Goal: Transaction & Acquisition: Purchase product/service

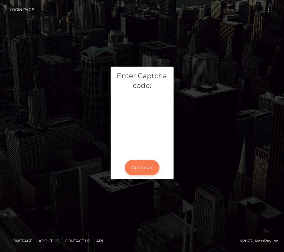
click at [141, 171] on button "Continue" at bounding box center [142, 167] width 35 height 15
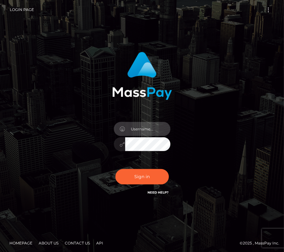
click at [152, 127] on input "text" at bounding box center [147, 129] width 45 height 14
type input "kateo"
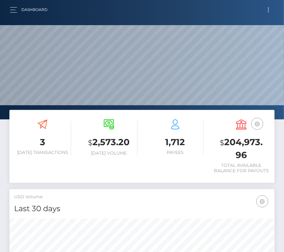
scroll to position [111, 128]
click at [268, 11] on span "Toggle navigation" at bounding box center [268, 11] width 1 height 1
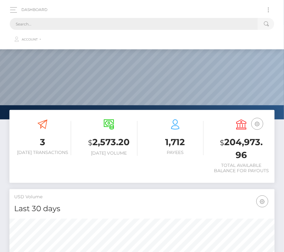
click at [139, 24] on input "text" at bounding box center [134, 24] width 248 height 12
paste input "2099053"
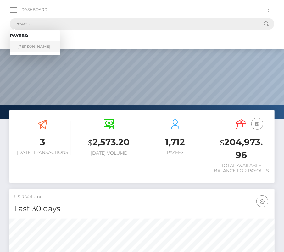
type input "2099053"
click at [34, 48] on link "Trevon Ray" at bounding box center [35, 47] width 50 height 12
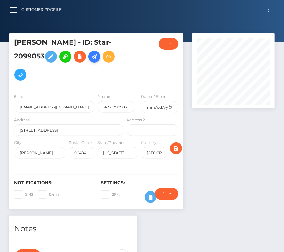
click at [90, 56] on icon at bounding box center [94, 57] width 8 height 8
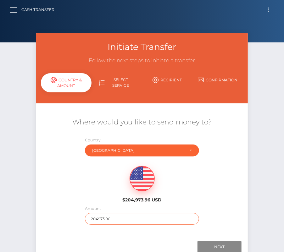
click at [109, 223] on input "204973.96" at bounding box center [142, 219] width 114 height 12
type input "69"
click at [108, 169] on div "$204,973.96 USD" at bounding box center [141, 183] width 70 height 46
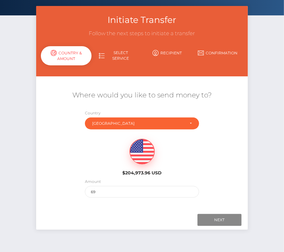
scroll to position [41, 0]
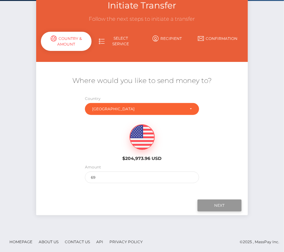
click at [211, 204] on input "Next" at bounding box center [219, 205] width 44 height 12
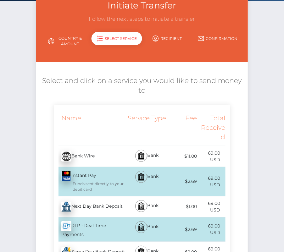
click at [74, 198] on div "Next Day Bank Deposit - USD" at bounding box center [89, 207] width 71 height 18
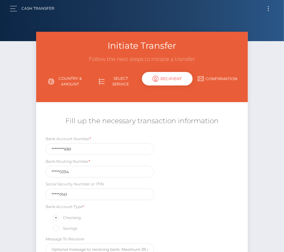
scroll to position [0, 0]
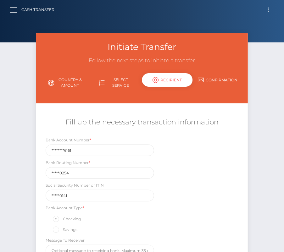
click at [47, 184] on label "Social Security Number or ITIN" at bounding box center [75, 186] width 58 height 6
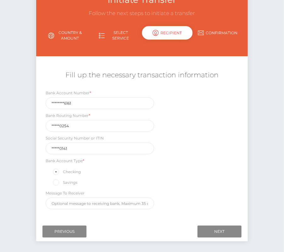
scroll to position [61, 0]
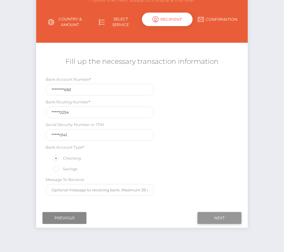
click at [215, 213] on input "Next" at bounding box center [219, 218] width 44 height 12
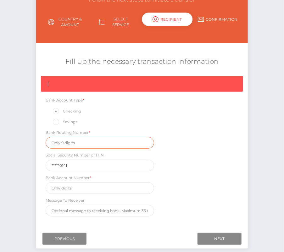
click at [70, 141] on input "text" at bounding box center [100, 143] width 108 height 12
paste input "011900254"
type input "011900254"
click at [80, 194] on div "{ Bank Account Type * Checking Savings Bank Routing Number * 011900254 Social S…" at bounding box center [141, 148] width 211 height 144
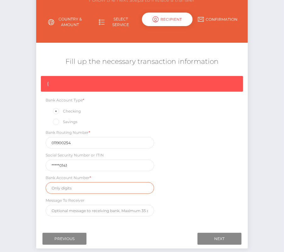
click at [72, 187] on input "text" at bounding box center [100, 188] width 108 height 12
paste input "385030016161"
type input "385030016161"
click at [220, 180] on div "{ Bank Account Type * Checking Savings Bank Routing Number * 011900254 Social S…" at bounding box center [141, 148] width 211 height 144
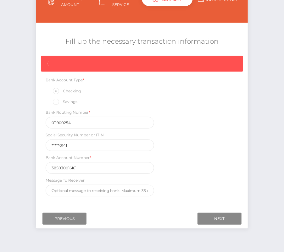
scroll to position [89, 0]
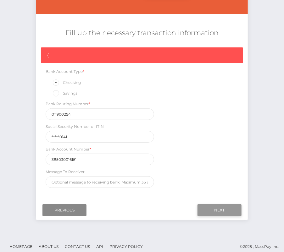
click at [220, 208] on input "Next" at bounding box center [219, 210] width 44 height 12
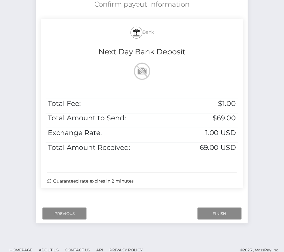
scroll to position [126, 0]
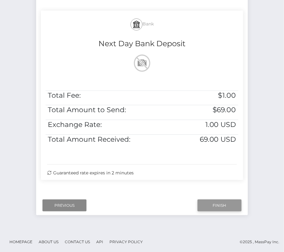
click at [216, 205] on input "Finish" at bounding box center [219, 205] width 44 height 12
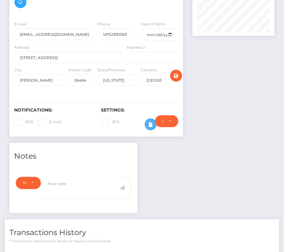
scroll to position [140, 0]
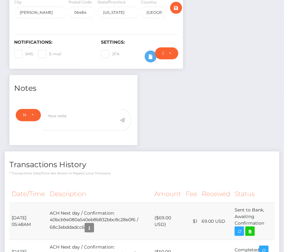
drag, startPoint x: 12, startPoint y: 196, endPoint x: 269, endPoint y: 205, distance: 257.8
click at [269, 205] on tr "[DATE] 05:48AM ACH Next day / Confirmation: 40bcb9e080a540eb8b832bbc8c28e0f6 / …" at bounding box center [141, 221] width 265 height 37
copy tr "[DATE] 05:48AM ACH Next day / Confirmation: 40bcb9e080a540eb8b832bbc8c28e0f6 / …"
click at [252, 227] on icon at bounding box center [250, 231] width 8 height 8
click at [0, 0] on div "[PERSON_NAME] - ID: Star-2099053 CLOSED ACTIVE E-mail Phone" at bounding box center [142, 167] width 284 height 548
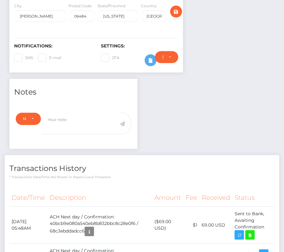
scroll to position [137, 0]
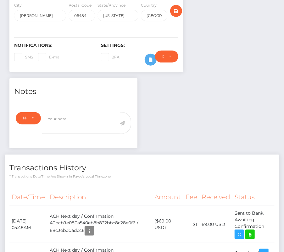
click at [73, 188] on th "Description" at bounding box center [99, 196] width 105 height 17
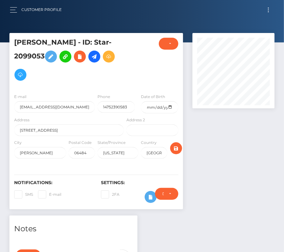
click at [269, 10] on button "Toggle navigation" at bounding box center [268, 10] width 12 height 8
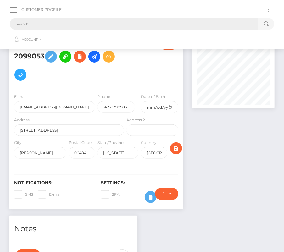
click at [154, 22] on input "text" at bounding box center [134, 24] width 248 height 12
paste input "2125300"
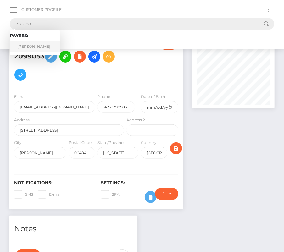
type input "2125300"
click at [39, 46] on link "Gemma Francisco Magno" at bounding box center [35, 47] width 50 height 12
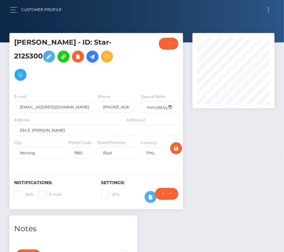
click at [89, 61] on icon at bounding box center [93, 57] width 8 height 8
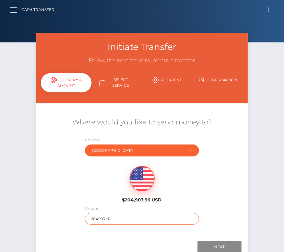
click at [101, 221] on input "204903.96" at bounding box center [142, 219] width 114 height 12
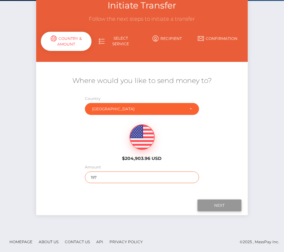
type input "197"
click at [216, 207] on input "Next" at bounding box center [219, 205] width 44 height 12
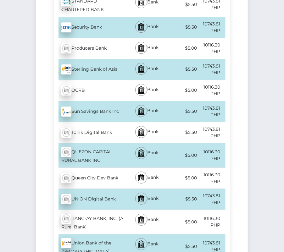
scroll to position [2394, 0]
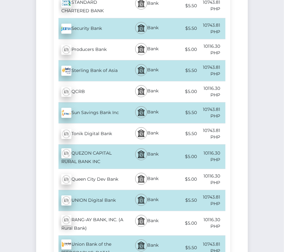
click at [95, 236] on div "Union Bank of the Philippines - PHP" at bounding box center [89, 248] width 71 height 24
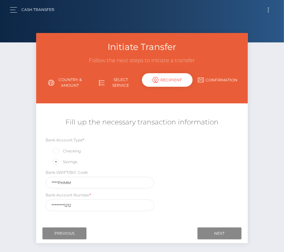
scroll to position [28, 0]
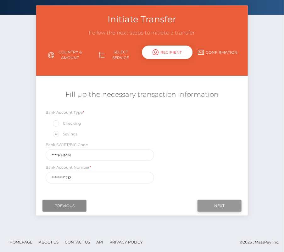
click at [220, 204] on input "Next" at bounding box center [219, 206] width 44 height 12
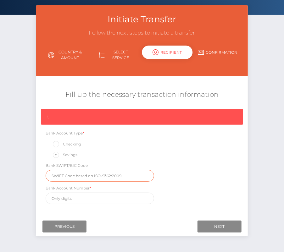
click at [79, 173] on input "text" at bounding box center [100, 176] width 108 height 12
paste input "UBPHPHMM"
type input "UBPHPHMM"
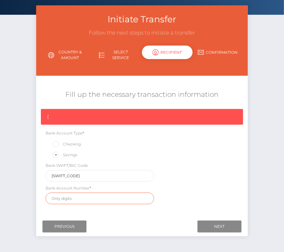
click at [92, 199] on input "text" at bounding box center [100, 199] width 108 height 12
paste input "109454191212"
type input "109454191212"
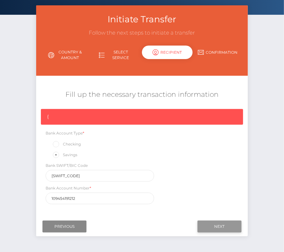
click at [214, 223] on input "Next" at bounding box center [219, 227] width 44 height 12
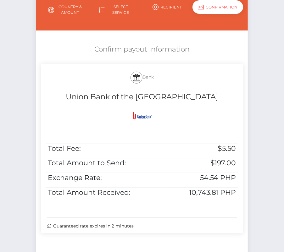
scroll to position [126, 0]
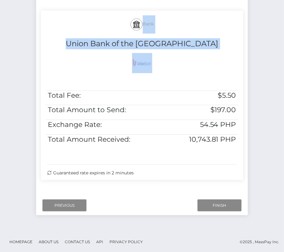
drag, startPoint x: 110, startPoint y: 17, endPoint x: 243, endPoint y: 148, distance: 186.2
click at [243, 148] on div "Bank Union Bank of the Philippines Total Fee: $5.50 Total Amount to Send: $197.…" at bounding box center [142, 95] width 202 height 169
copy div "Bank Union Bank of the Philippines"
click at [222, 203] on input "Finish" at bounding box center [219, 205] width 44 height 12
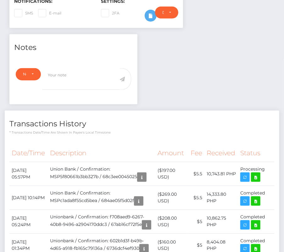
scroll to position [182, 0]
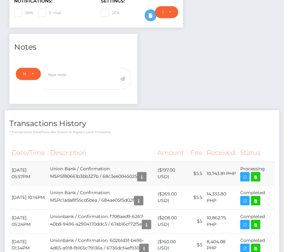
drag, startPoint x: 11, startPoint y: 169, endPoint x: 268, endPoint y: 176, distance: 257.7
click at [268, 177] on tr "[DATE] 05:57PM Union Bank / Confirmation: MSP5f80661b3bb327b / 68c3ee0045025 ($…" at bounding box center [141, 173] width 265 height 24
copy tbody "[DATE] 05:57PM Union Bank / Confirmation: MSP5f80661b3bb327b / 68c3ee0045025 ($…"
click at [257, 175] on icon at bounding box center [256, 177] width 8 height 8
click at [0, 0] on div "Gemma Francisco Magno - ID: Star-2125300 CLOSED ACTIVE PHL" at bounding box center [142, 90] width 284 height 478
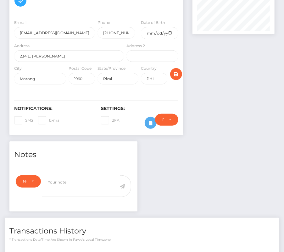
scroll to position [160, 0]
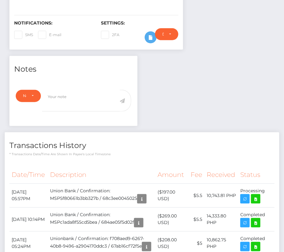
click at [121, 140] on h4 "Transactions History" at bounding box center [141, 145] width 265 height 11
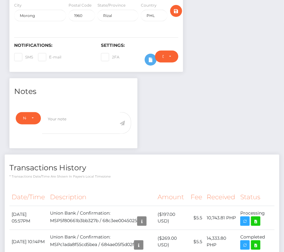
scroll to position [0, 0]
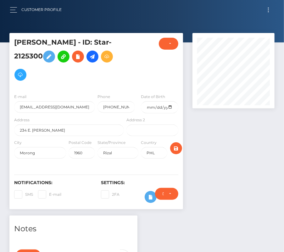
click at [264, 13] on button "Toggle navigation" at bounding box center [268, 10] width 12 height 8
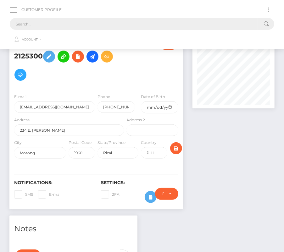
click at [165, 20] on input "text" at bounding box center [134, 24] width 248 height 12
paste input "3194099"
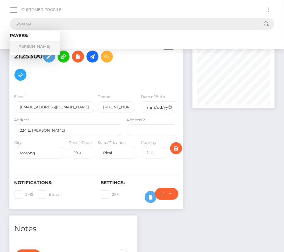
type input "3194099"
click at [42, 45] on link "Justin C Mitchell" at bounding box center [35, 47] width 50 height 12
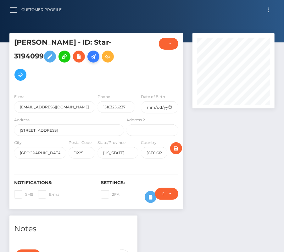
click at [93, 55] on icon at bounding box center [94, 57] width 8 height 8
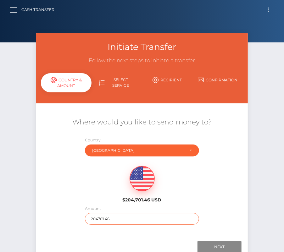
click at [110, 220] on input "204701.46" at bounding box center [142, 219] width 114 height 12
type input "51"
click at [65, 191] on div "$204,701.46 USD" at bounding box center [141, 183] width 211 height 46
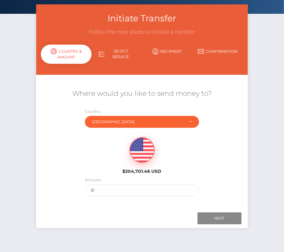
scroll to position [41, 0]
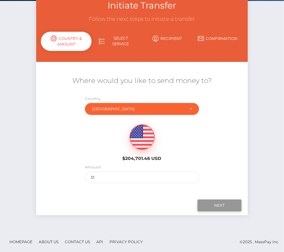
click at [214, 202] on input "Next" at bounding box center [219, 205] width 44 height 12
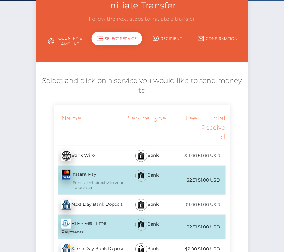
click at [95, 198] on div "Next Day Bank Deposit - USD" at bounding box center [89, 205] width 71 height 18
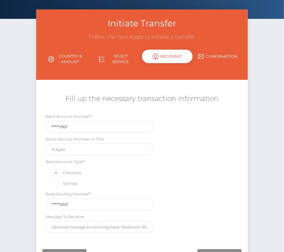
scroll to position [71, 0]
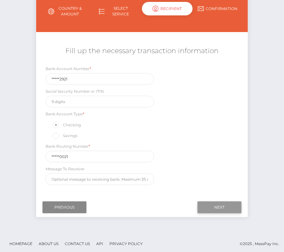
click at [225, 205] on input "Next" at bounding box center [219, 207] width 44 height 12
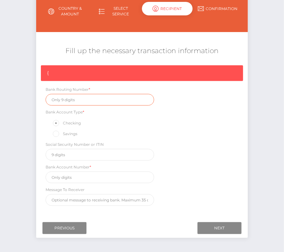
click at [70, 101] on input "text" at bounding box center [100, 100] width 108 height 12
paste input "021000021"
type input "021000021"
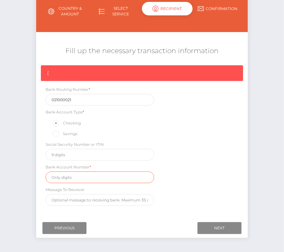
click at [73, 177] on input "text" at bounding box center [100, 178] width 108 height 12
paste input "650362921"
type input "650362921"
click at [183, 190] on div "{ Bank Routing Number * 021000021 Bank Account Type * Checking Savings Social S…" at bounding box center [141, 137] width 211 height 144
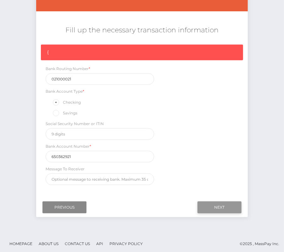
click at [214, 204] on input "Next" at bounding box center [219, 207] width 44 height 12
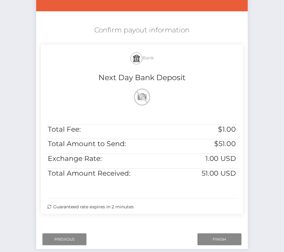
scroll to position [126, 0]
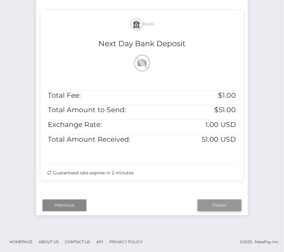
click at [211, 204] on input "Finish" at bounding box center [219, 205] width 44 height 12
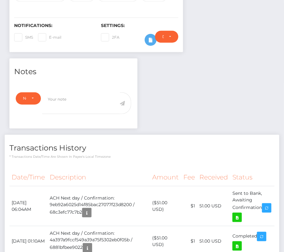
scroll to position [173, 0]
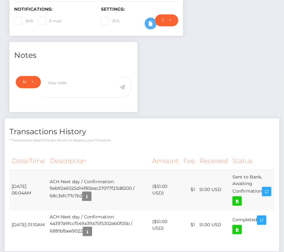
drag, startPoint x: 11, startPoint y: 180, endPoint x: 271, endPoint y: 191, distance: 260.3
click at [271, 191] on tr "September 12, 2025 06:04AM ACH Next day / Confirmation: 9eb92a6025d14f85bac2707…" at bounding box center [141, 190] width 265 height 40
copy tr "September 12, 2025 06:04AM ACH Next day / Confirmation: 9eb92a6025d14f85bac2707…"
click at [241, 197] on icon at bounding box center [237, 201] width 8 height 8
click at [0, 0] on div "Justin C Mitchell - ID: Star-3194099 CLOSED ACTIVE E-mail" at bounding box center [142, 74] width 284 height 429
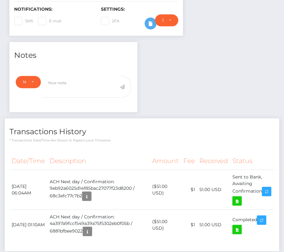
click at [163, 128] on h4 "Transactions History" at bounding box center [141, 131] width 265 height 11
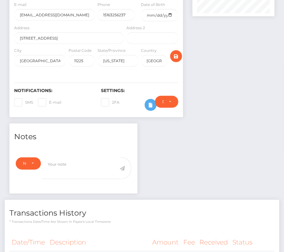
scroll to position [0, 0]
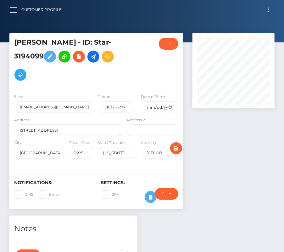
click at [268, 6] on button "Toggle navigation" at bounding box center [268, 10] width 12 height 8
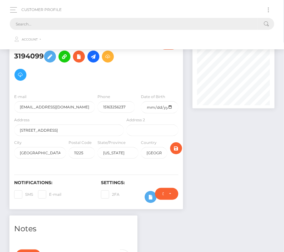
click at [168, 24] on input "text" at bounding box center [134, 24] width 248 height 12
paste input "1661173"
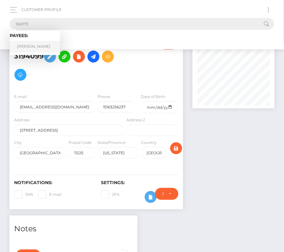
type input "1661173"
click at [38, 43] on link "Patricia Robinson" at bounding box center [35, 47] width 50 height 12
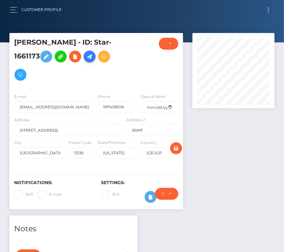
click at [90, 58] on icon at bounding box center [90, 57] width 8 height 8
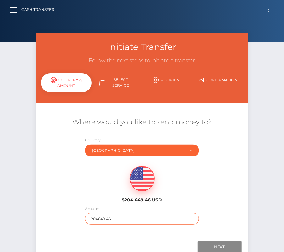
click at [107, 216] on input "204649.46" at bounding box center [142, 219] width 114 height 12
type input "150"
click at [225, 207] on div "Where would you like to send money to? Country Abkhazia [GEOGRAPHIC_DATA] [GEOG…" at bounding box center [141, 170] width 211 height 113
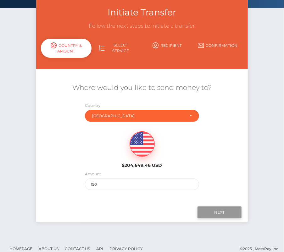
click at [221, 213] on input "Next" at bounding box center [219, 212] width 44 height 12
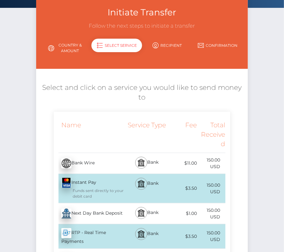
click at [92, 205] on div "Next Day Bank Deposit - USD" at bounding box center [89, 214] width 71 height 18
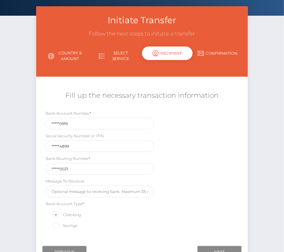
scroll to position [45, 0]
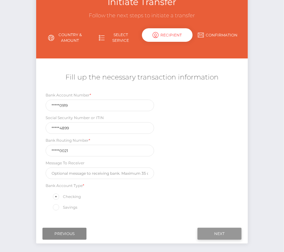
click at [210, 231] on input "Next" at bounding box center [219, 234] width 44 height 12
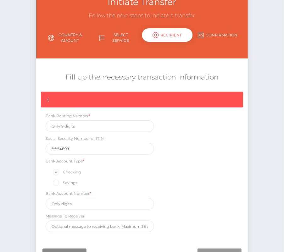
scroll to position [51, 0]
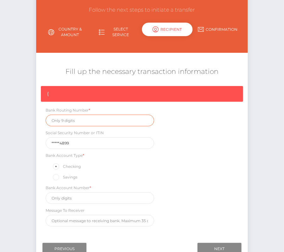
click at [77, 119] on input "text" at bounding box center [100, 121] width 108 height 12
paste input "021000021"
type input "021000021"
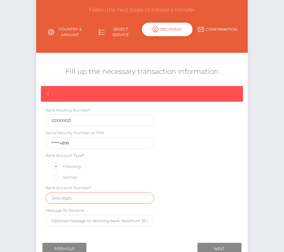
click at [70, 197] on input "text" at bounding box center [100, 198] width 108 height 12
paste input "827890919"
type input "827890919"
click at [190, 179] on div "{ Bank Routing Number * 021000021 Social Security Number or ITIN *****4899 Bank…" at bounding box center [141, 158] width 211 height 144
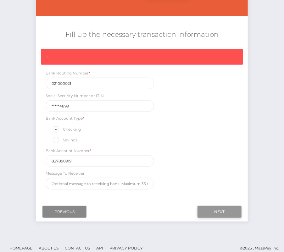
click at [229, 206] on input "Next" at bounding box center [219, 212] width 44 height 12
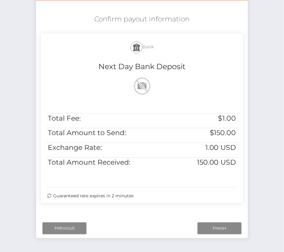
scroll to position [115, 0]
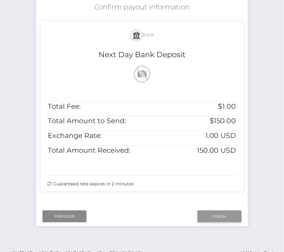
click at [209, 216] on input "Finish" at bounding box center [219, 216] width 44 height 12
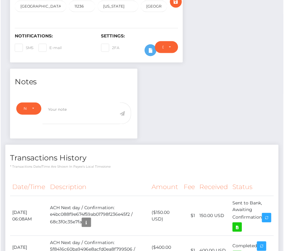
scroll to position [235, 0]
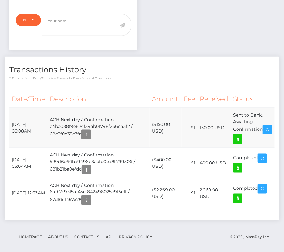
drag, startPoint x: 13, startPoint y: 119, endPoint x: 259, endPoint y: 130, distance: 246.2
click at [259, 130] on tr "September 12, 2025 06:08AM ACH Next day / Confirmation: e4bc088f9e674f59ab01798…" at bounding box center [141, 128] width 265 height 40
copy tbody "September 12, 2025 06:08AM ACH Next day / Confirmation: e4bc088f9e674f59ab01798…"
click at [241, 135] on icon at bounding box center [238, 139] width 8 height 8
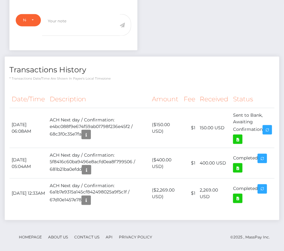
click at [90, 95] on th "Description" at bounding box center [98, 98] width 102 height 17
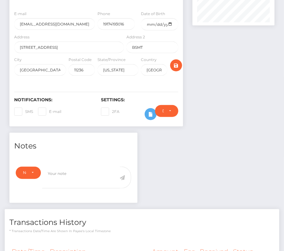
scroll to position [0, 0]
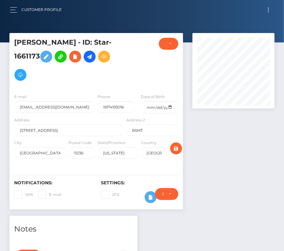
click at [266, 10] on button "Toggle navigation" at bounding box center [268, 10] width 12 height 8
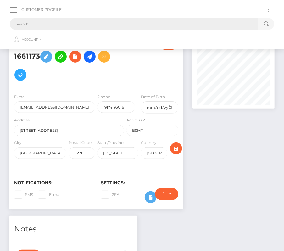
click at [57, 24] on input "text" at bounding box center [134, 24] width 248 height 12
paste input "457564"
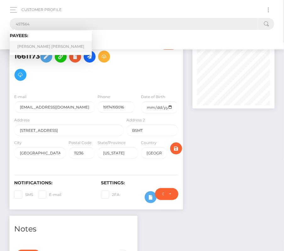
type input "457564"
click at [42, 44] on link "Phan Dang Khoa" at bounding box center [51, 47] width 82 height 12
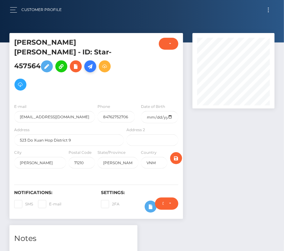
click at [90, 63] on icon at bounding box center [90, 67] width 8 height 8
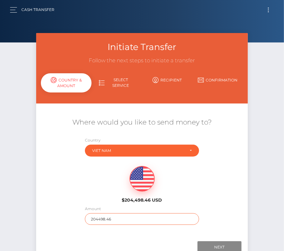
click at [100, 218] on input "204498.46" at bounding box center [142, 219] width 114 height 12
type input "170"
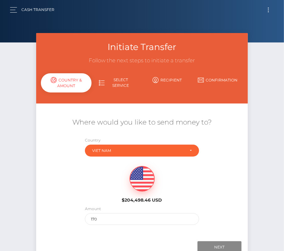
scroll to position [6, 0]
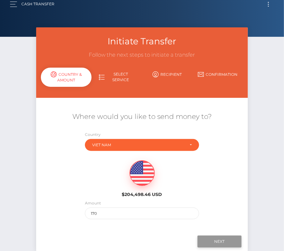
click at [217, 241] on input "Next" at bounding box center [219, 241] width 44 height 12
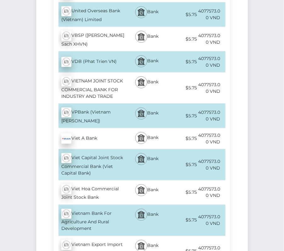
scroll to position [4513, 0]
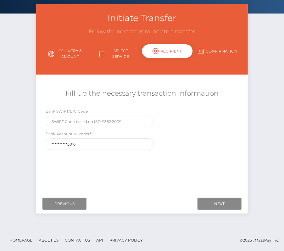
scroll to position [0, 0]
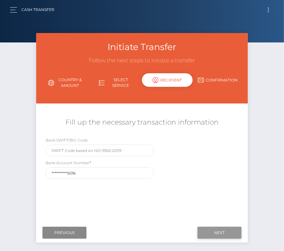
click at [214, 229] on input "Next" at bounding box center [219, 233] width 44 height 12
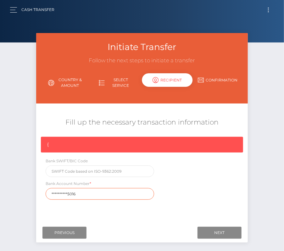
click at [90, 192] on input "**********" at bounding box center [100, 194] width 108 height 12
drag, startPoint x: 86, startPoint y: 193, endPoint x: 10, endPoint y: 193, distance: 76.0
click at [10, 193] on div "Initiate Transfer Follow the next steps to initiate a transfer Country & Amount…" at bounding box center [142, 145] width 284 height 225
paste input "1903048269"
type input "19030482695016"
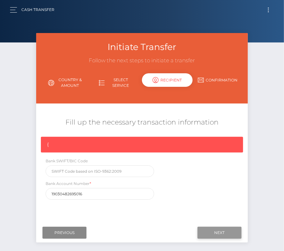
click at [215, 232] on input "Next" at bounding box center [219, 233] width 44 height 12
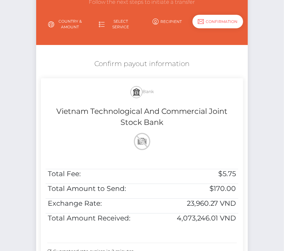
scroll to position [64, 0]
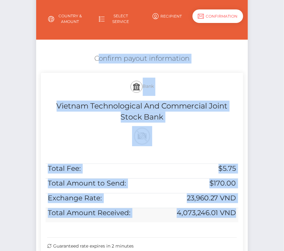
drag, startPoint x: 90, startPoint y: 56, endPoint x: 229, endPoint y: 218, distance: 213.7
click at [229, 218] on div "Confirm payout information Bank Vietnam Technological And Commercial Joint Stoc…" at bounding box center [141, 155] width 211 height 209
copy div "Confirm payout information Bank Vietnam Technological And Commercial Joint Stoc…"
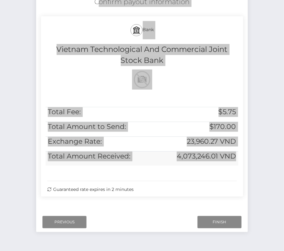
scroll to position [121, 0]
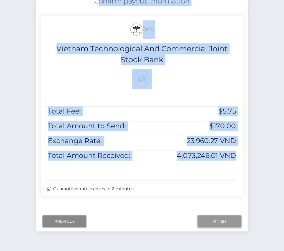
click at [208, 221] on input "Finish" at bounding box center [219, 221] width 44 height 12
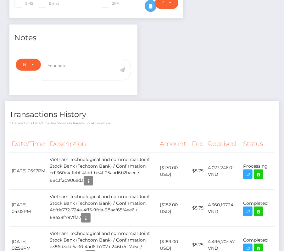
scroll to position [204, 0]
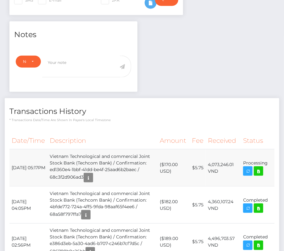
click at [30, 153] on td "[DATE] 05:17PM" at bounding box center [28, 167] width 38 height 37
drag, startPoint x: 11, startPoint y: 151, endPoint x: 262, endPoint y: 158, distance: 251.1
click at [262, 158] on tr "[DATE] 05:17PM Vietnam Technological and commercial Joint Stock Bank (Techcom B…" at bounding box center [141, 167] width 265 height 37
copy tbody "[DATE] 05:17PM Vietnam Technological and commercial Joint Stock Bank (Techcom B…"
click at [258, 167] on icon at bounding box center [258, 171] width 8 height 8
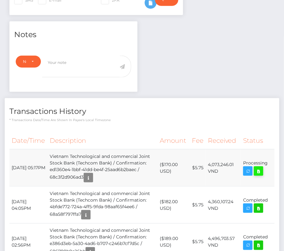
click at [257, 167] on icon at bounding box center [258, 171] width 8 height 8
click at [73, 132] on th "Description" at bounding box center [102, 140] width 110 height 17
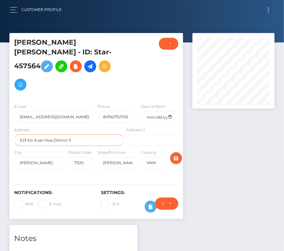
click at [104, 134] on input "523 Do Xuan Hop District 9" at bounding box center [69, 140] width 110 height 12
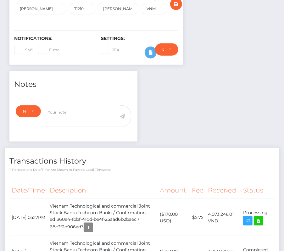
scroll to position [155, 0]
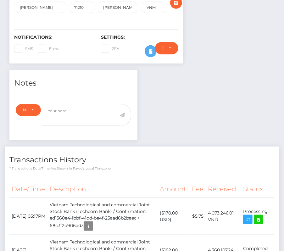
click at [121, 185] on th "Description" at bounding box center [102, 188] width 110 height 17
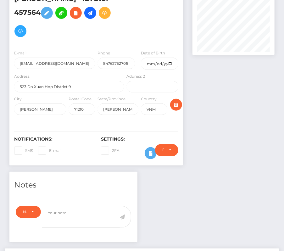
scroll to position [0, 0]
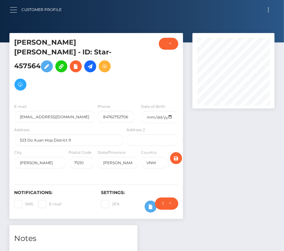
click at [12, 13] on button "button" at bounding box center [16, 10] width 12 height 8
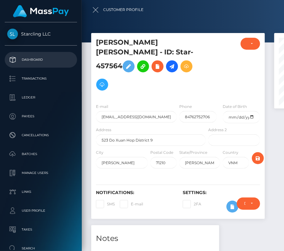
click at [32, 58] on p "Dashboard" at bounding box center [40, 59] width 67 height 9
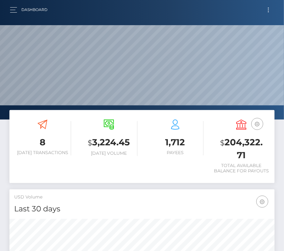
scroll to position [111, 128]
